Goal: Task Accomplishment & Management: Complete application form

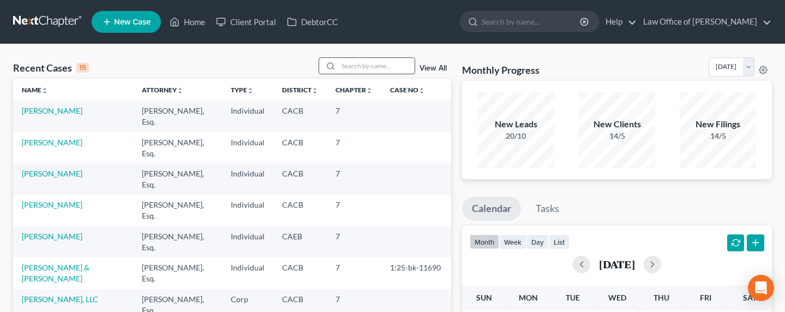
click at [351, 68] on input "search" at bounding box center [376, 66] width 76 height 16
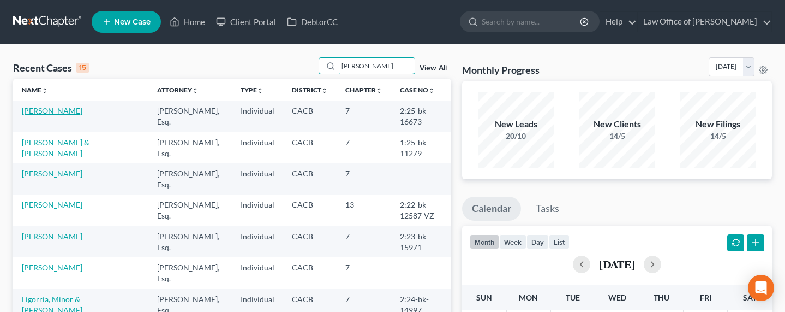
type input "[PERSON_NAME]"
click at [55, 112] on link "[PERSON_NAME]" at bounding box center [52, 110] width 61 height 9
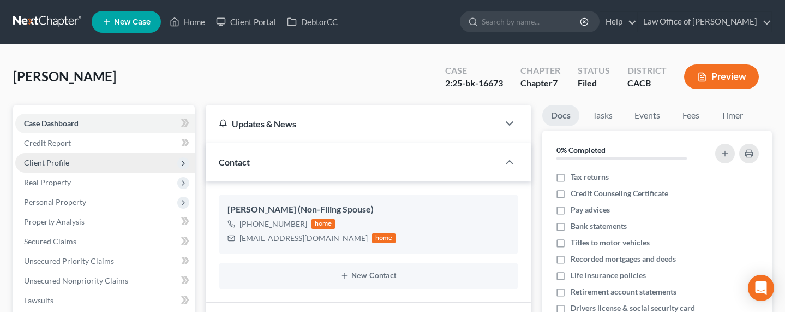
click at [43, 163] on span "Client Profile" at bounding box center [46, 162] width 45 height 9
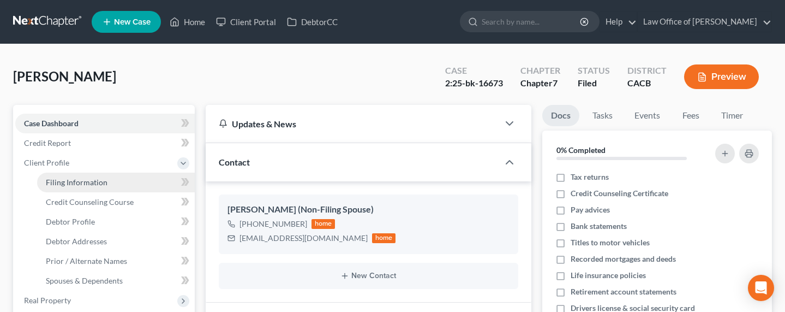
click at [68, 180] on span "Filing Information" at bounding box center [77, 181] width 62 height 9
select select "1"
select select "0"
select select "4"
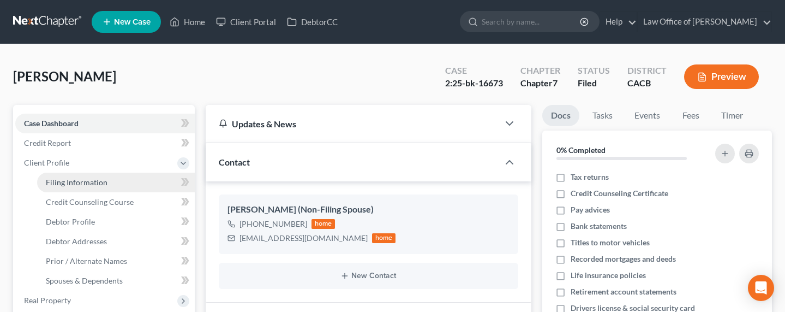
select select "1"
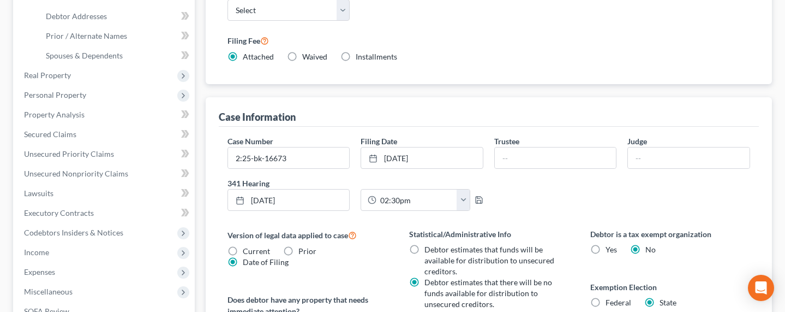
scroll to position [234, 0]
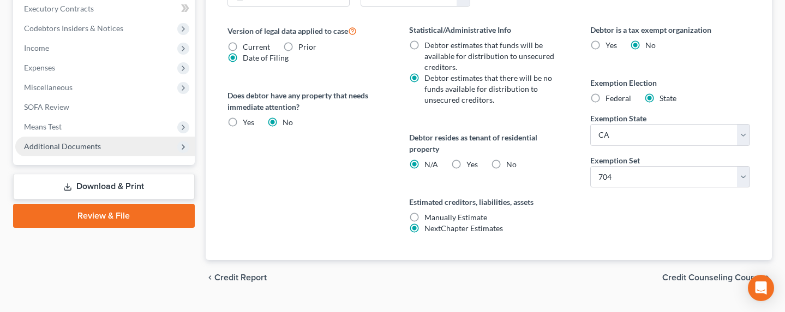
click at [73, 148] on span "Additional Documents" at bounding box center [62, 145] width 77 height 9
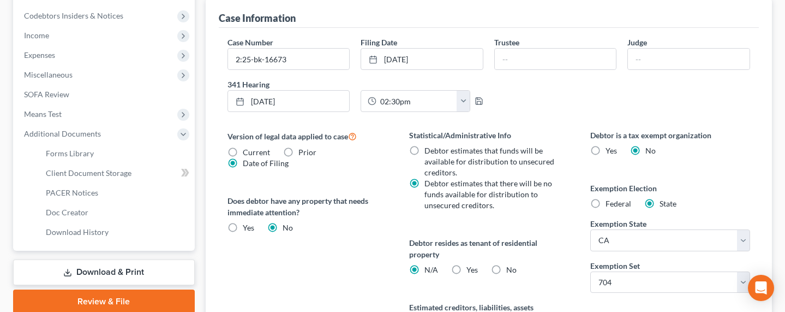
scroll to position [311, 0]
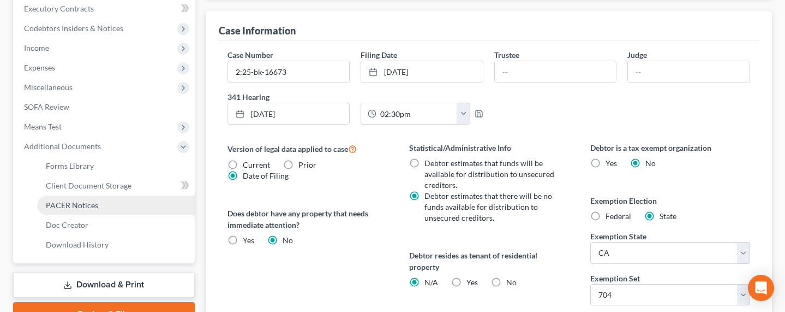
click at [69, 201] on span "PACER Notices" at bounding box center [72, 204] width 52 height 9
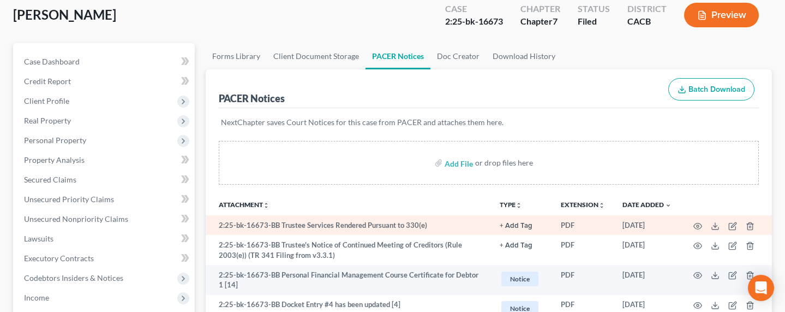
scroll to position [135, 0]
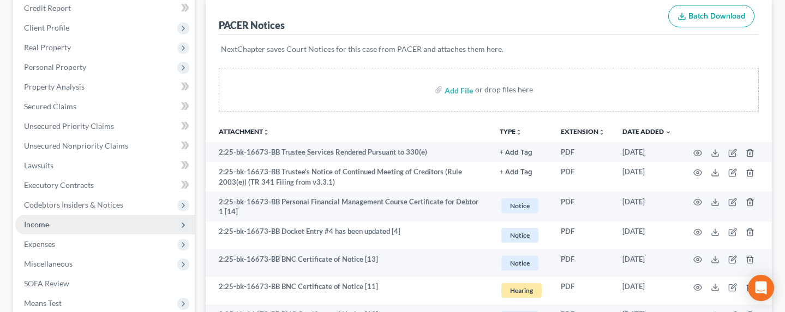
click at [39, 225] on span "Income" at bounding box center [36, 223] width 25 height 9
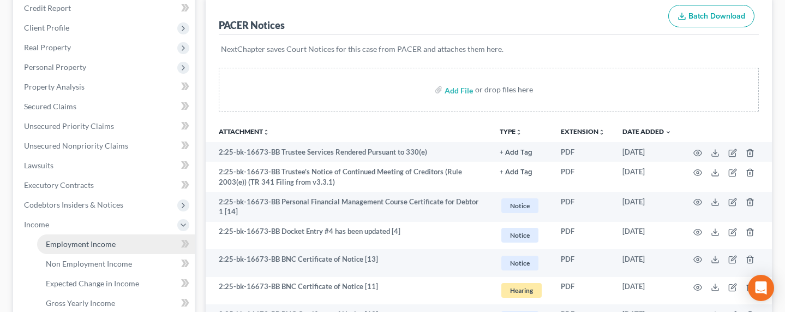
click at [110, 242] on span "Employment Income" at bounding box center [81, 243] width 70 height 9
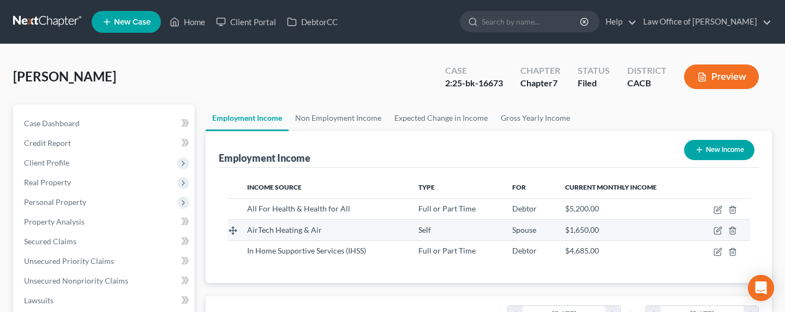
scroll to position [195, 318]
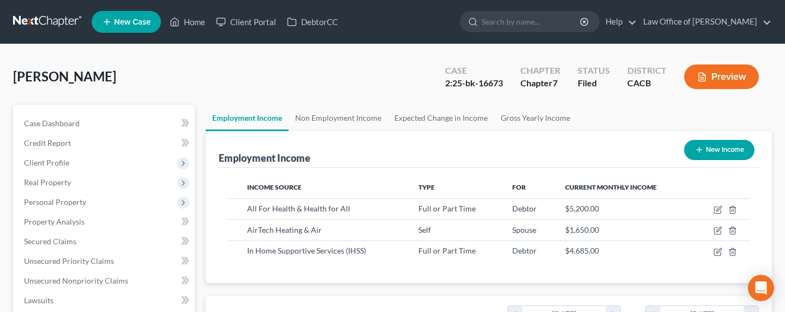
click at [469, 141] on div "Employment Income New Income" at bounding box center [489, 149] width 540 height 37
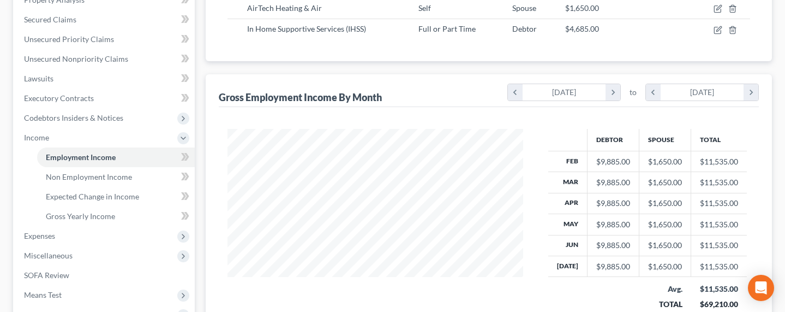
scroll to position [346, 0]
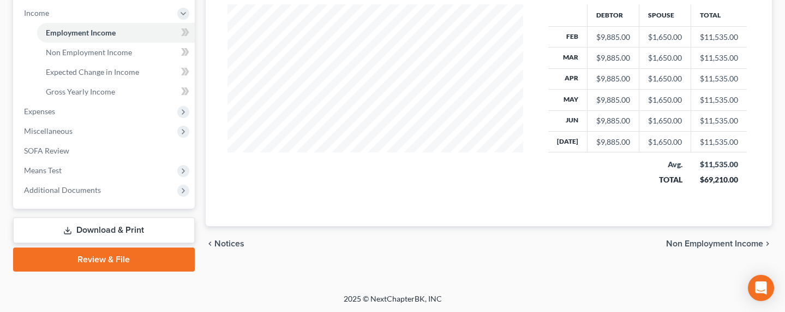
click at [86, 229] on link "Download & Print" at bounding box center [104, 230] width 182 height 26
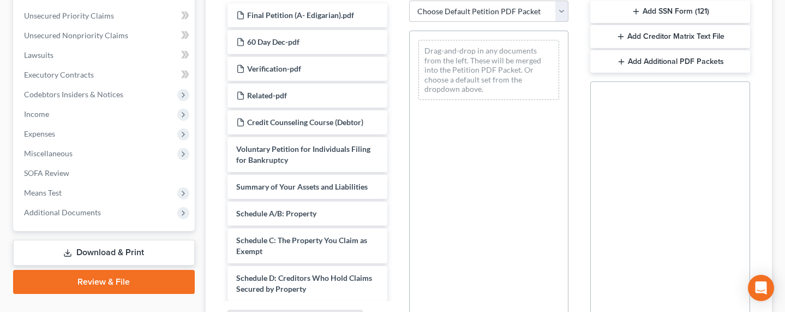
click at [519, 147] on div "Drag-and-drop in any documents from the left. These will be merged into the Pet…" at bounding box center [489, 181] width 160 height 300
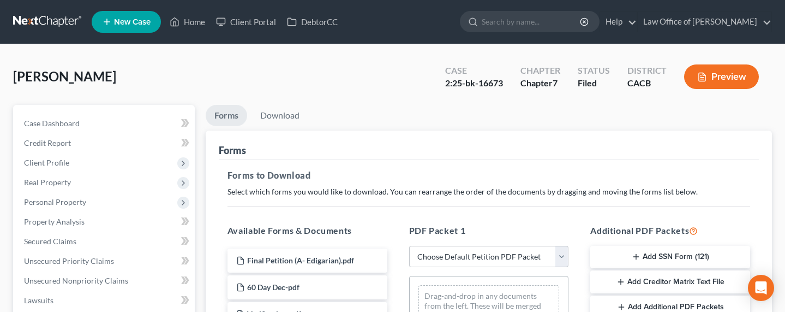
scroll to position [111, 0]
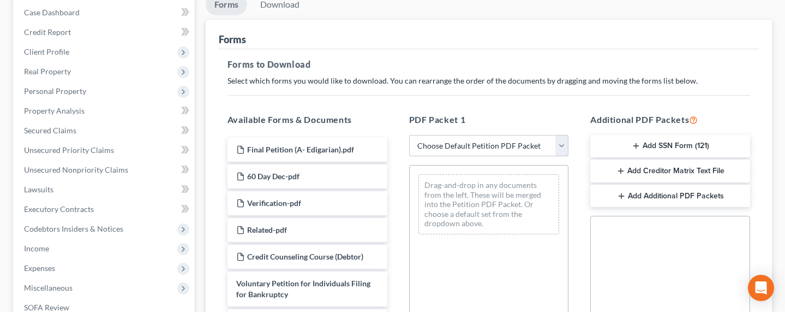
click at [465, 145] on select "Choose Default Petition PDF Packet Complete Bankruptcy Petition (all forms and …" at bounding box center [489, 146] width 160 height 22
select select "2"
click at [409, 135] on select "Choose Default Petition PDF Packet Complete Bankruptcy Petition (all forms and …" at bounding box center [489, 146] width 160 height 22
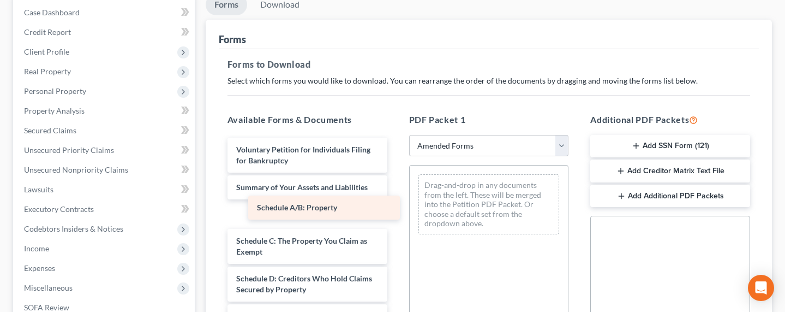
drag, startPoint x: 276, startPoint y: 214, endPoint x: 296, endPoint y: 209, distance: 20.4
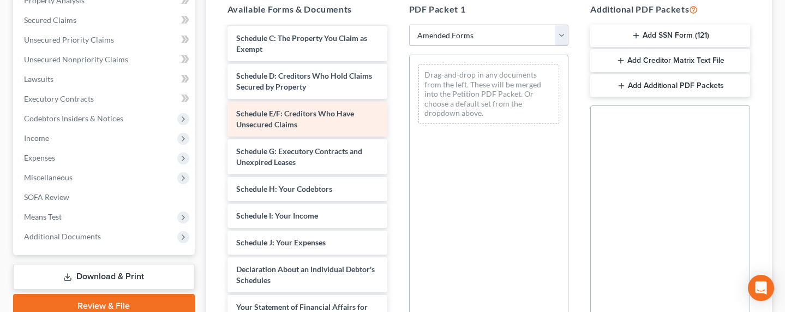
scroll to position [116, 0]
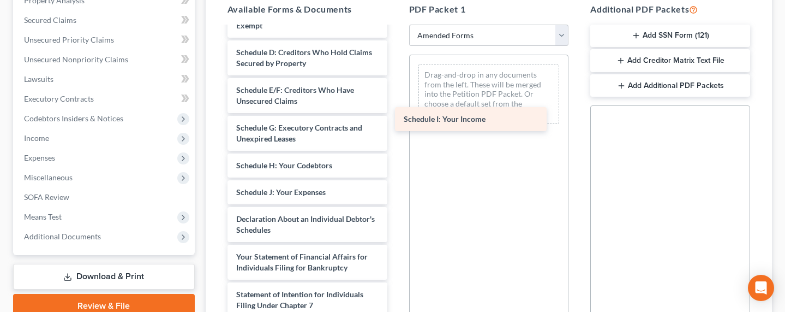
drag, startPoint x: 280, startPoint y: 193, endPoint x: 448, endPoint y: 121, distance: 182.4
click at [396, 121] on div "Schedule I: Your Income Voluntary Petition for Individuals Filing for Bankruptc…" at bounding box center [307, 198] width 177 height 572
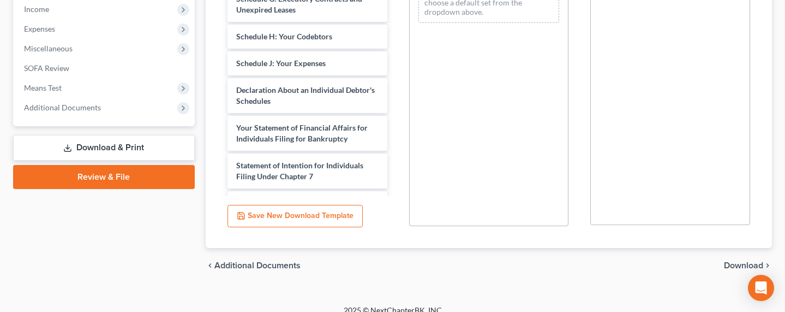
scroll to position [362, 0]
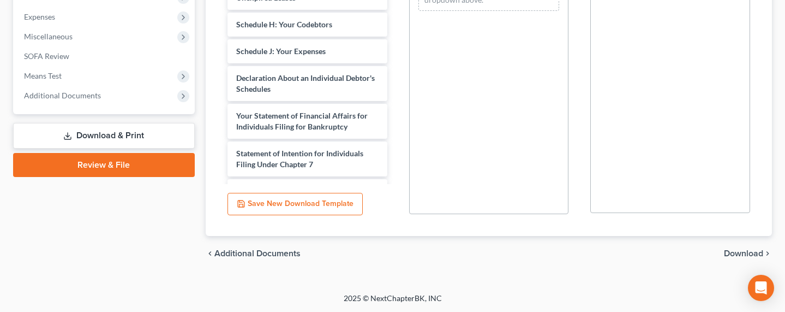
click at [736, 249] on span "Download" at bounding box center [743, 253] width 39 height 9
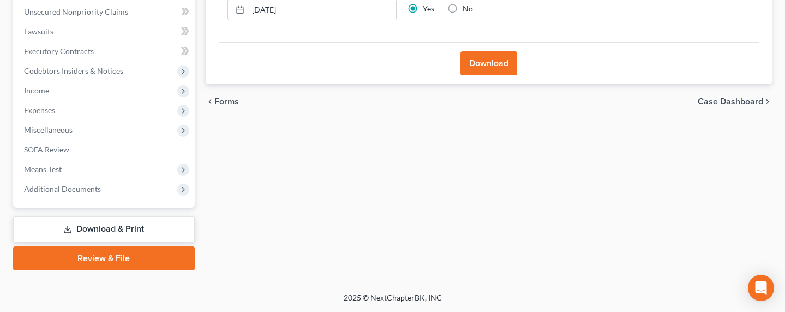
scroll to position [267, 0]
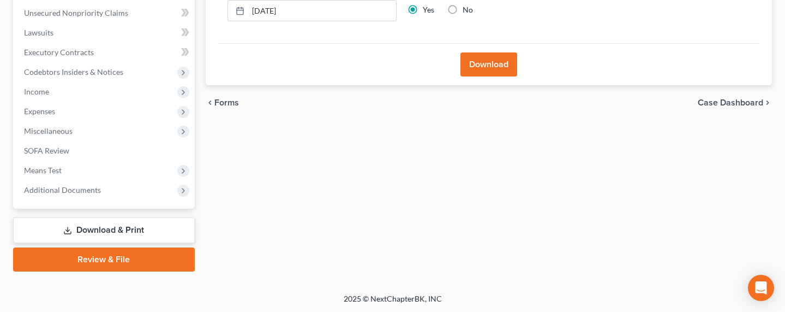
click at [483, 68] on button "Download" at bounding box center [489, 64] width 57 height 24
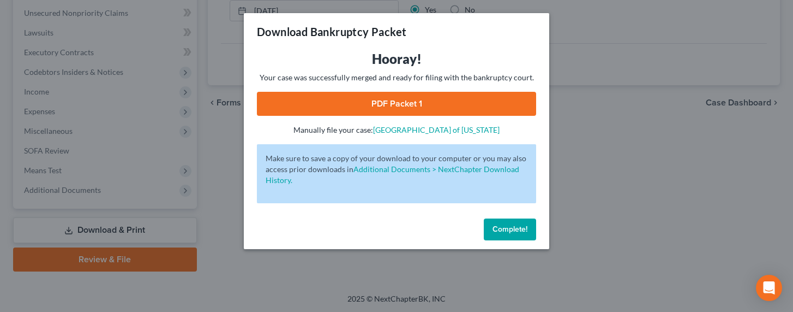
click at [373, 104] on link "PDF Packet 1" at bounding box center [396, 104] width 279 height 24
click at [158, 188] on div "Download Bankruptcy Packet Hooray! Your case was successfully merged and ready …" at bounding box center [396, 156] width 793 height 312
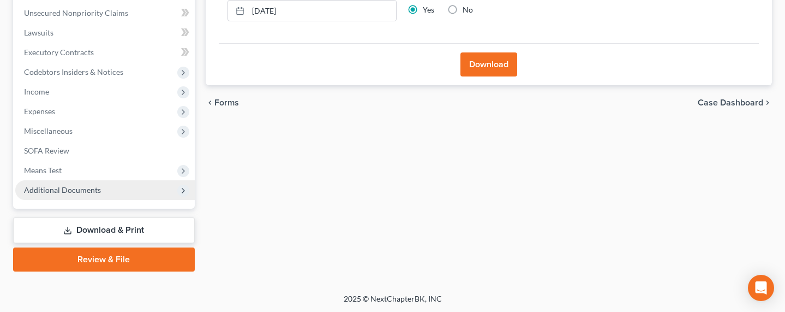
click at [74, 192] on span "Additional Documents" at bounding box center [62, 189] width 77 height 9
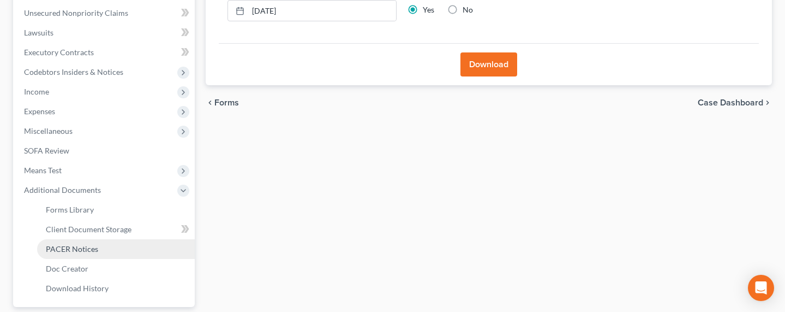
click at [76, 250] on span "PACER Notices" at bounding box center [72, 248] width 52 height 9
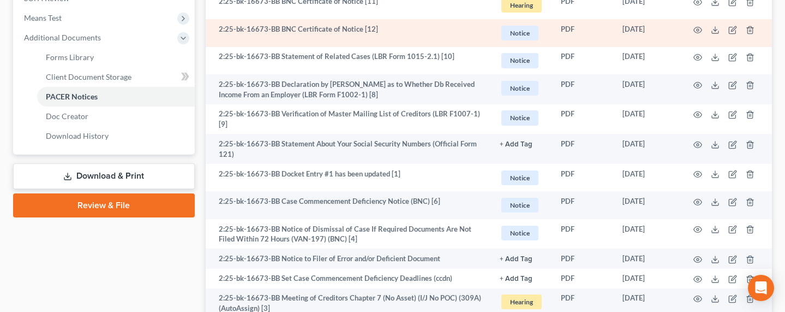
scroll to position [565, 0]
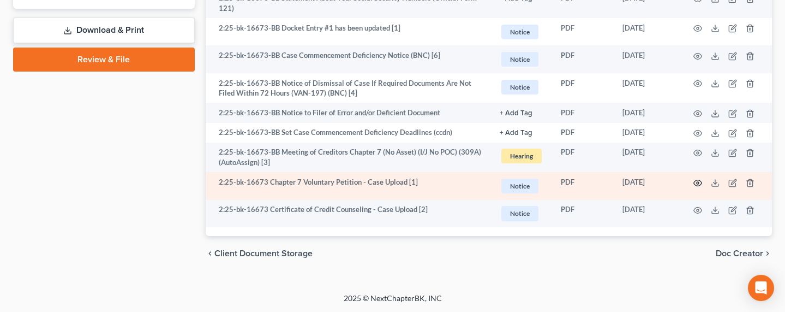
click at [697, 181] on icon "button" at bounding box center [698, 182] width 9 height 9
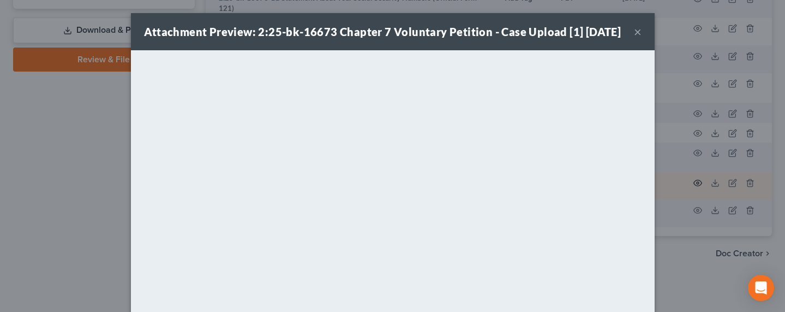
scroll to position [563, 0]
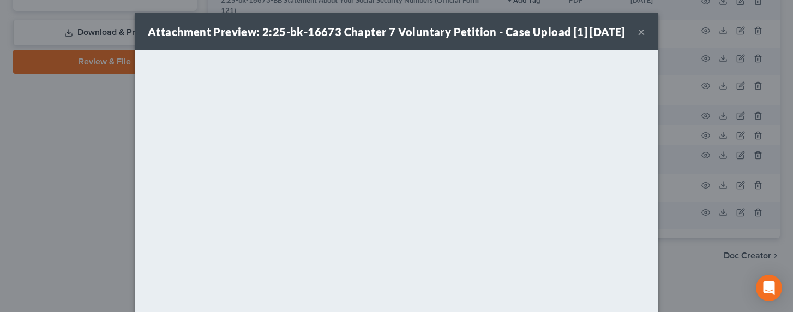
click at [690, 253] on div "Attachment Preview: 2:25-bk-16673 Chapter 7 Voluntary Petition - Case Upload [1…" at bounding box center [396, 156] width 793 height 312
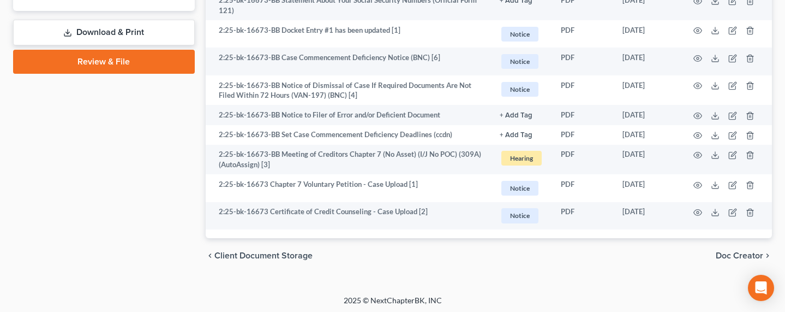
scroll to position [318, 0]
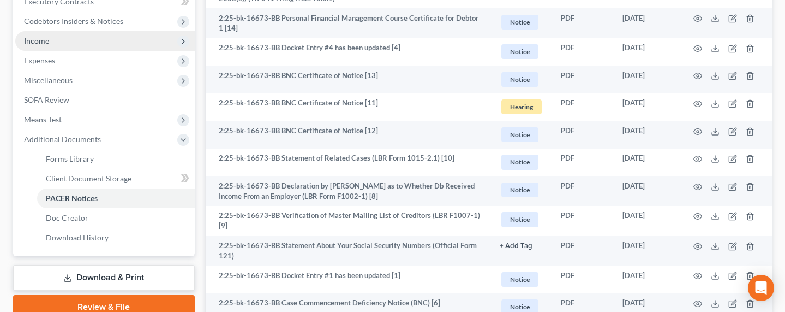
click at [40, 41] on span "Income" at bounding box center [36, 40] width 25 height 9
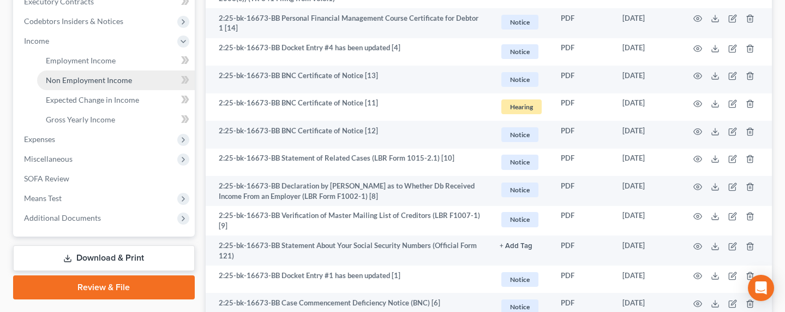
click at [67, 81] on span "Non Employment Income" at bounding box center [89, 79] width 86 height 9
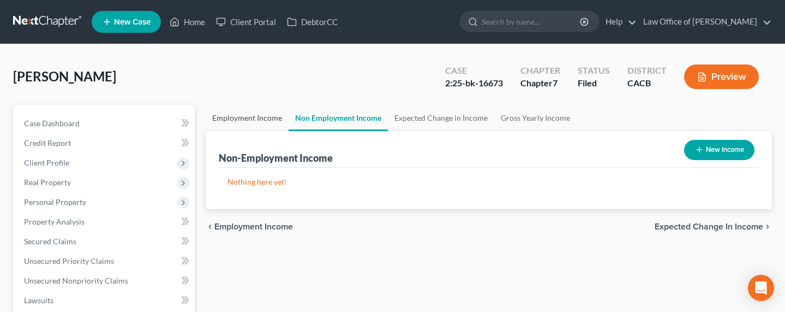
click at [270, 123] on link "Employment Income" at bounding box center [247, 118] width 83 height 26
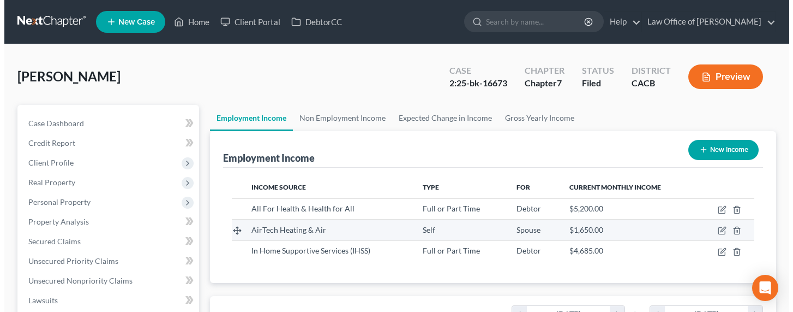
scroll to position [195, 318]
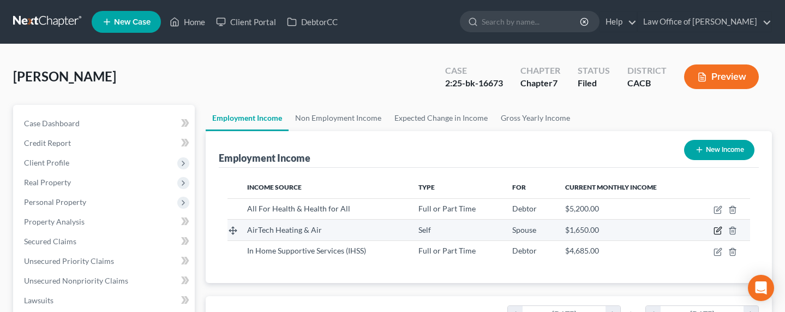
click at [718, 229] on icon "button" at bounding box center [718, 230] width 9 height 9
select select "1"
select select "4"
select select "0"
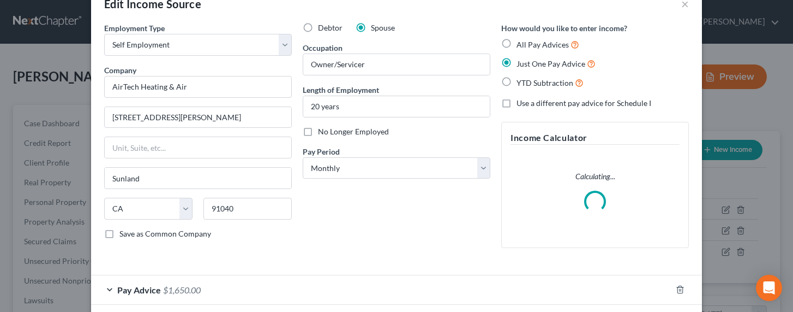
scroll to position [80, 0]
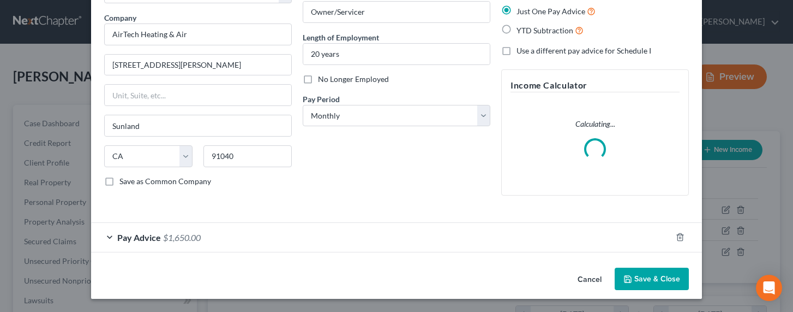
click at [183, 237] on span "$1,650.00" at bounding box center [182, 237] width 38 height 10
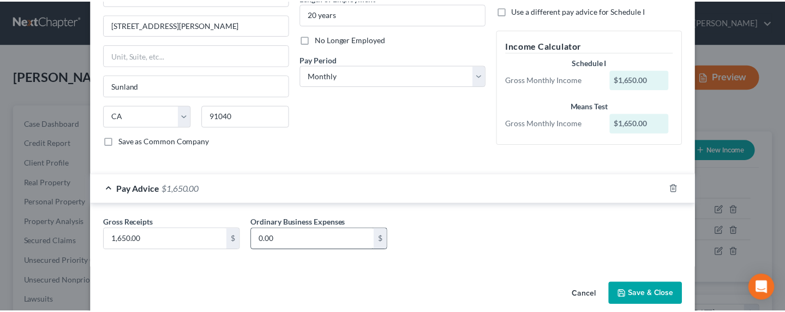
scroll to position [135, 0]
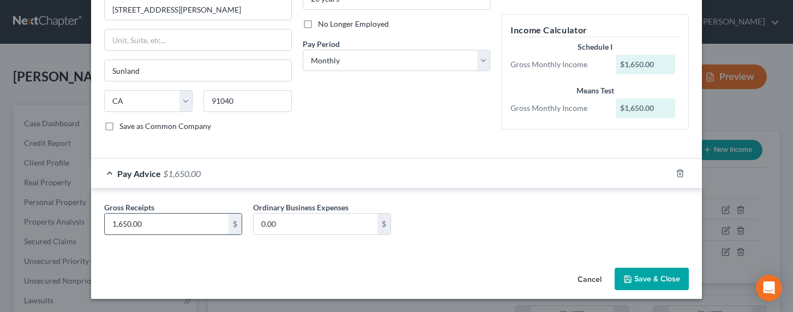
click at [117, 221] on input "1,650.00" at bounding box center [167, 223] width 124 height 21
drag, startPoint x: 614, startPoint y: 277, endPoint x: 619, endPoint y: 272, distance: 7.0
click at [616, 275] on button "Save & Close" at bounding box center [652, 278] width 74 height 23
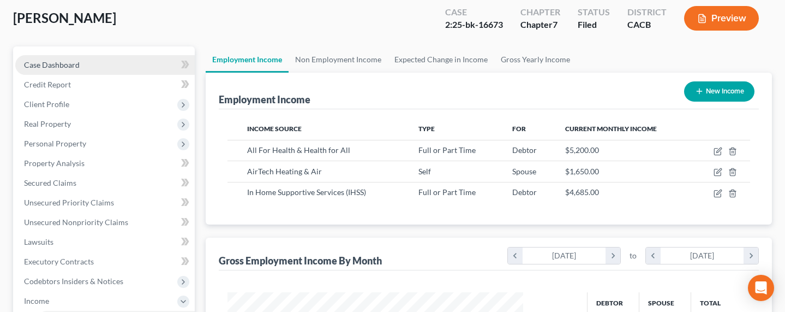
scroll to position [35, 0]
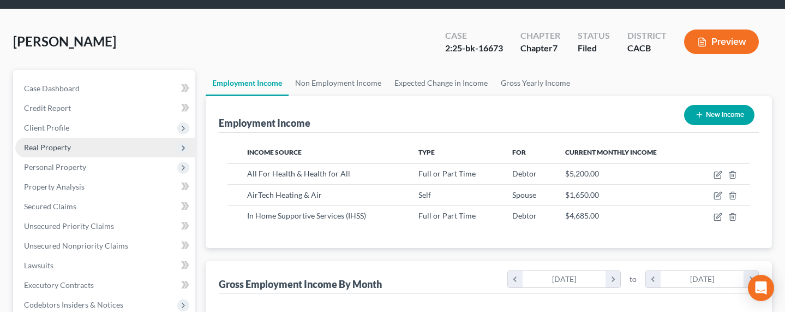
click at [29, 147] on span "Real Property" at bounding box center [47, 146] width 47 height 9
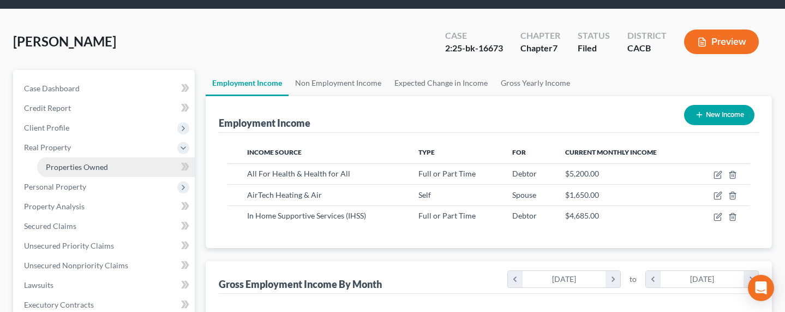
click at [86, 169] on span "Properties Owned" at bounding box center [77, 166] width 62 height 9
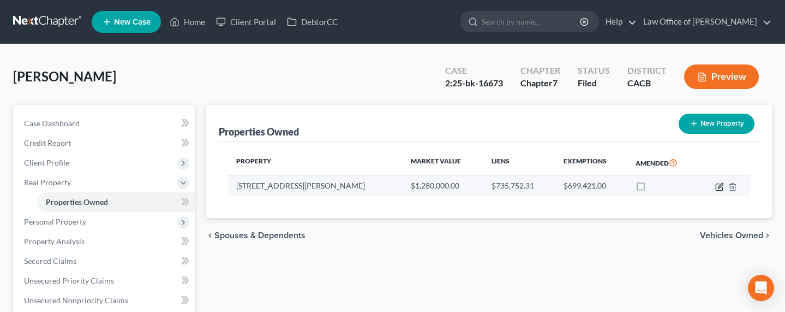
click at [720, 187] on icon "button" at bounding box center [720, 185] width 5 height 5
select select "4"
select select "0"
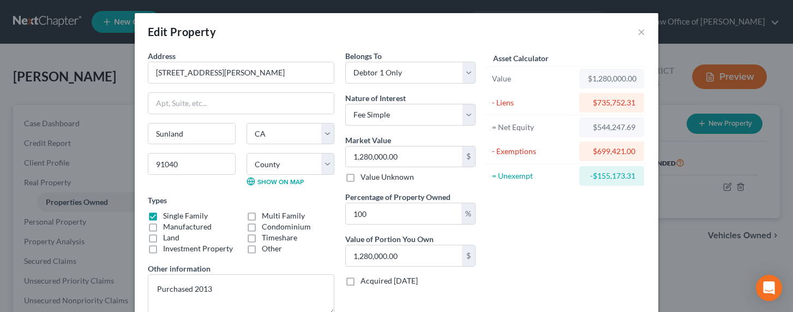
click at [89, 152] on div "Edit Property × Address * 8746 [PERSON_NAME][GEOGRAPHIC_DATA] [GEOGRAPHIC_DATA]…" at bounding box center [396, 156] width 793 height 312
click at [638, 33] on button "×" at bounding box center [642, 31] width 8 height 13
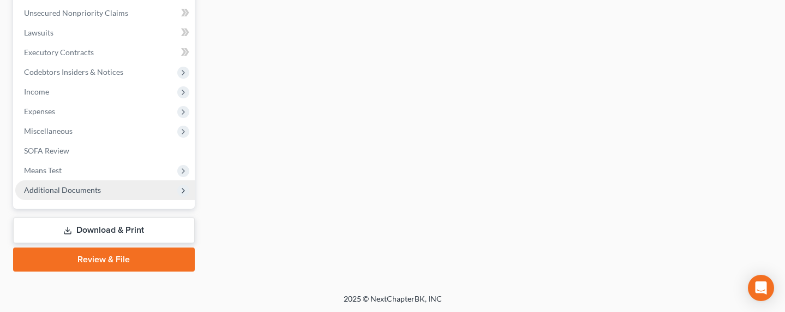
click at [61, 193] on span "Additional Documents" at bounding box center [62, 189] width 77 height 9
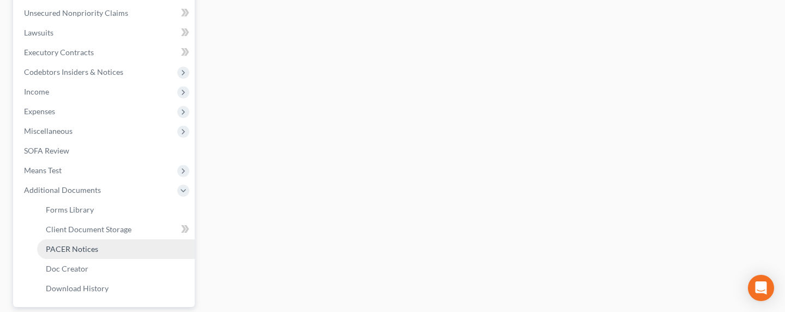
click at [64, 250] on span "PACER Notices" at bounding box center [72, 248] width 52 height 9
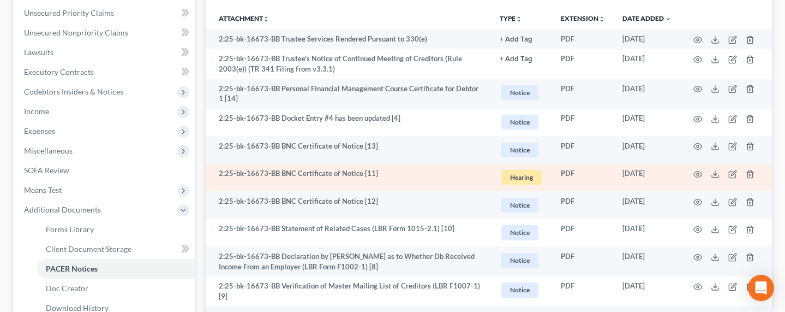
scroll to position [261, 0]
